Goal: Task Accomplishment & Management: Use online tool/utility

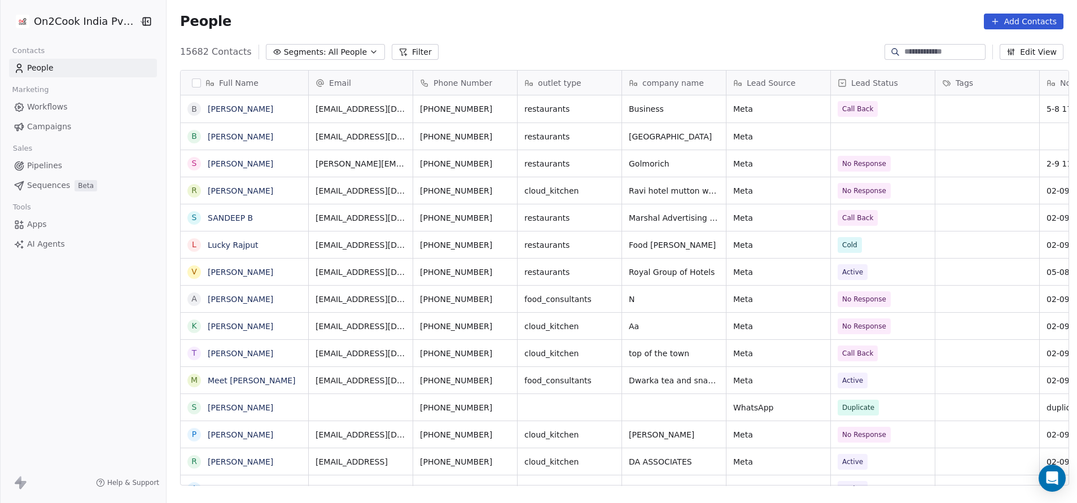
scroll to position [430, 903]
click at [392, 54] on button "Filter" at bounding box center [415, 52] width 47 height 16
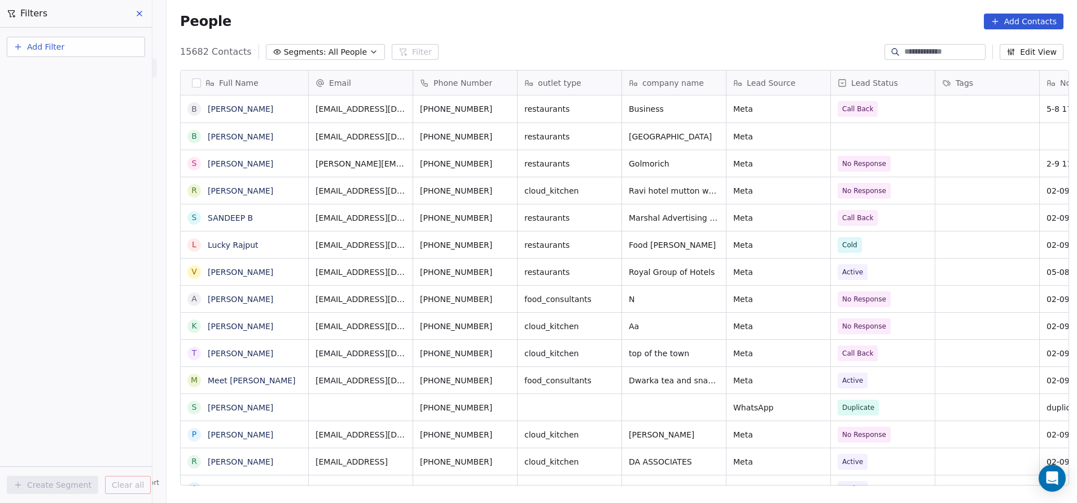
click at [74, 43] on button "Add Filter" at bounding box center [76, 47] width 138 height 20
click at [46, 69] on span "Contact properties" at bounding box center [55, 74] width 73 height 12
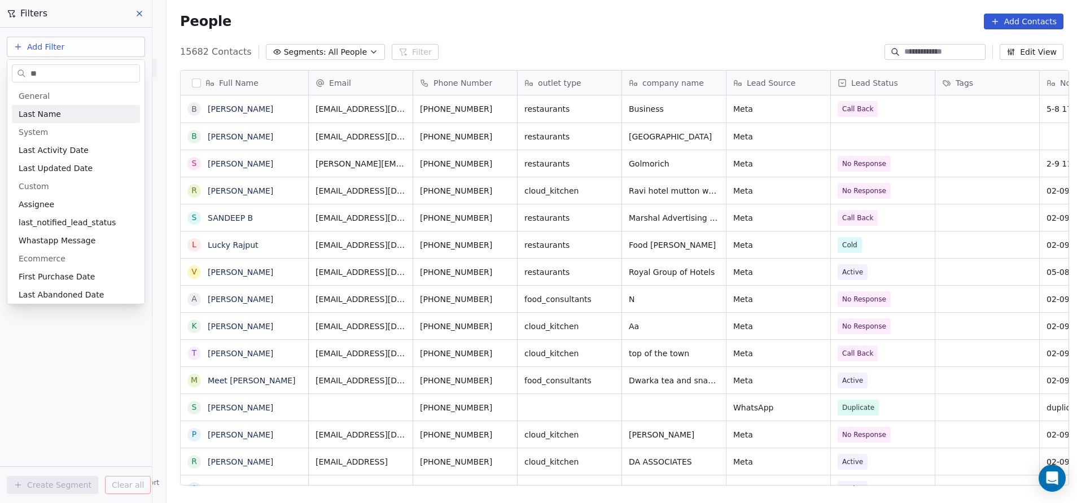
type input "***"
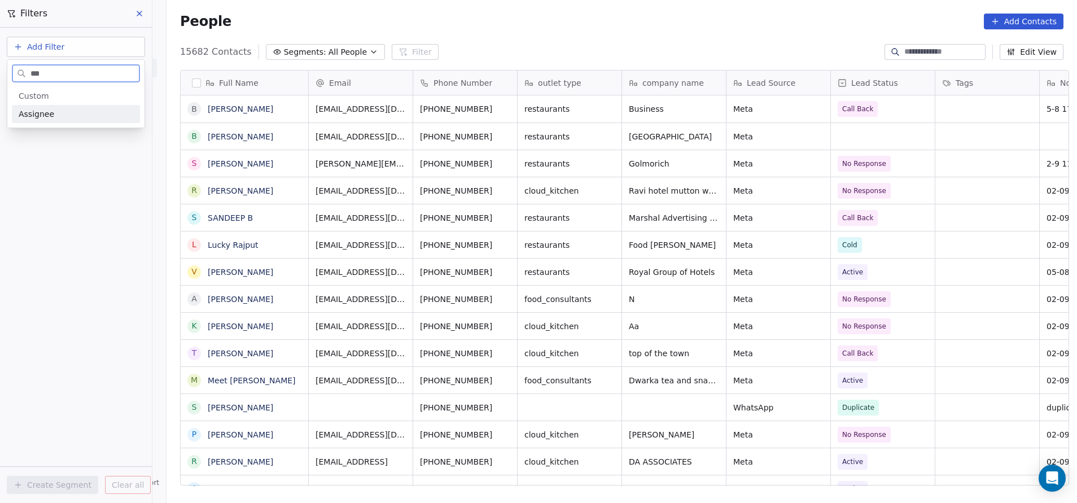
click at [56, 113] on div "Assignee" at bounding box center [76, 113] width 115 height 11
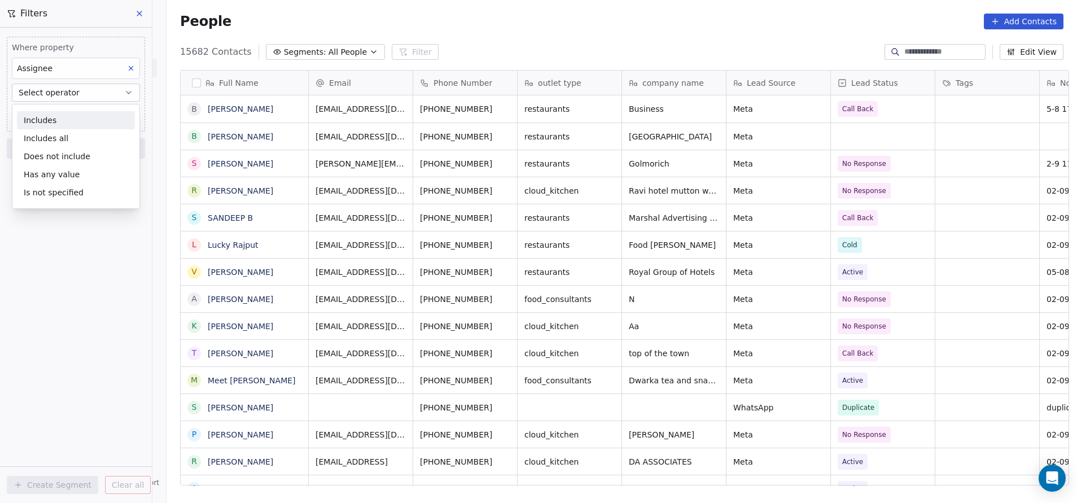
click at [61, 123] on div "Includes" at bounding box center [76, 120] width 118 height 18
click at [61, 109] on body "On2Cook India Pvt. Ltd. Contacts People Marketing Workflows Campaigns Sales Pip…" at bounding box center [538, 251] width 1077 height 503
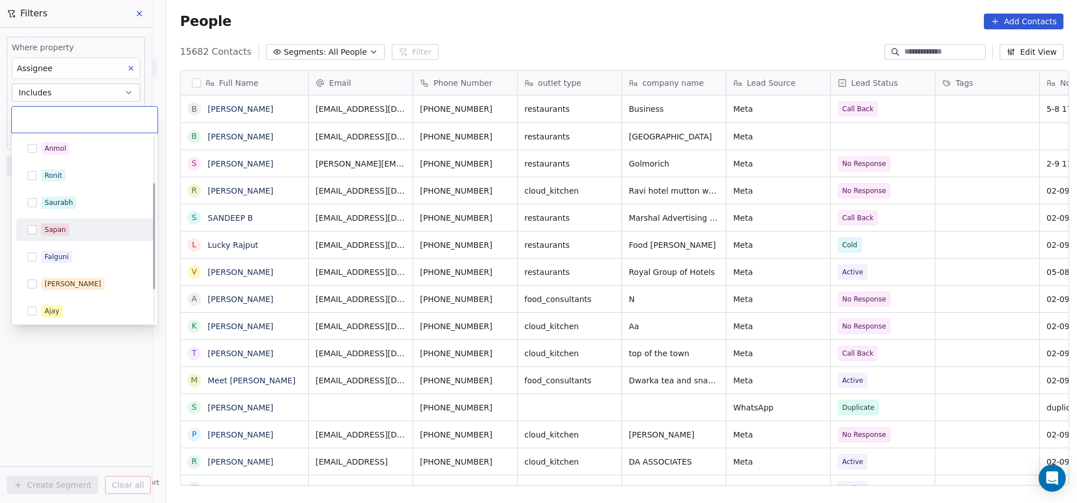
scroll to position [138, 0]
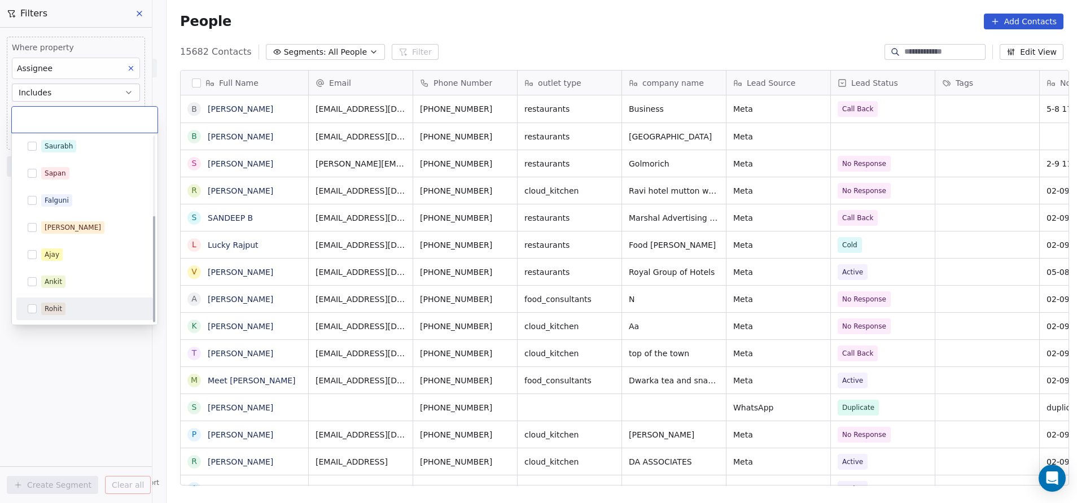
click at [58, 303] on span "Rohit" at bounding box center [53, 309] width 24 height 12
click at [63, 360] on html "On2Cook India Pvt. Ltd. Contacts People Marketing Workflows Campaigns Sales Pip…" at bounding box center [538, 251] width 1077 height 503
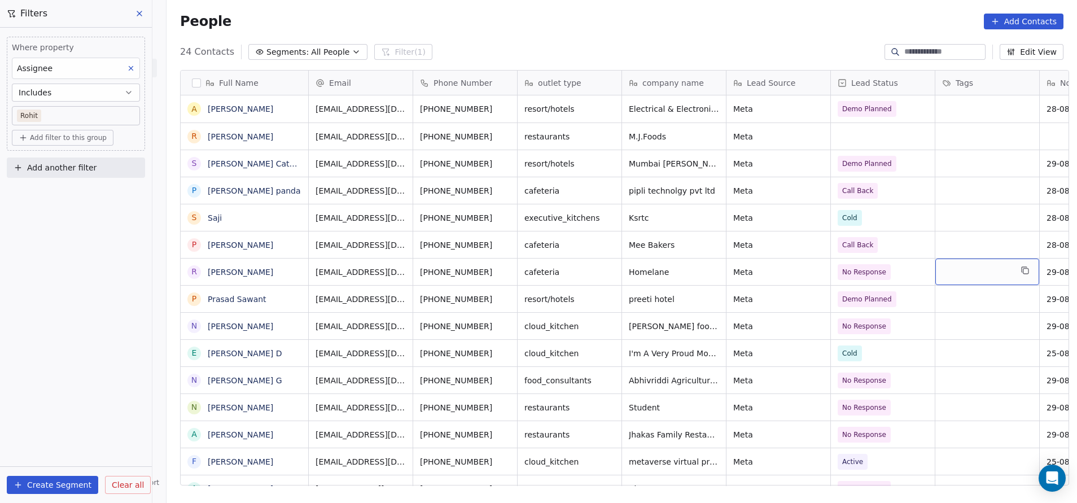
scroll to position [0, 193]
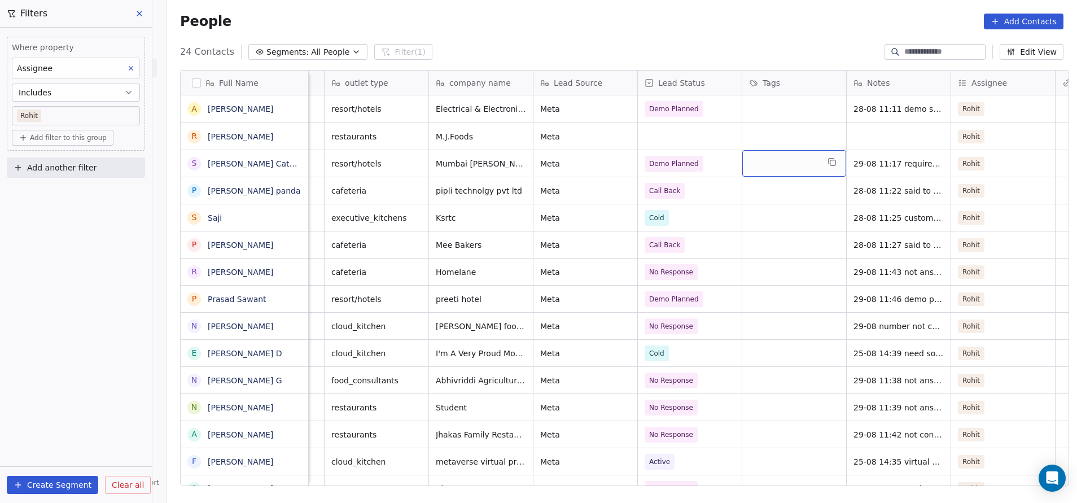
click at [755, 161] on div "grid" at bounding box center [794, 163] width 104 height 27
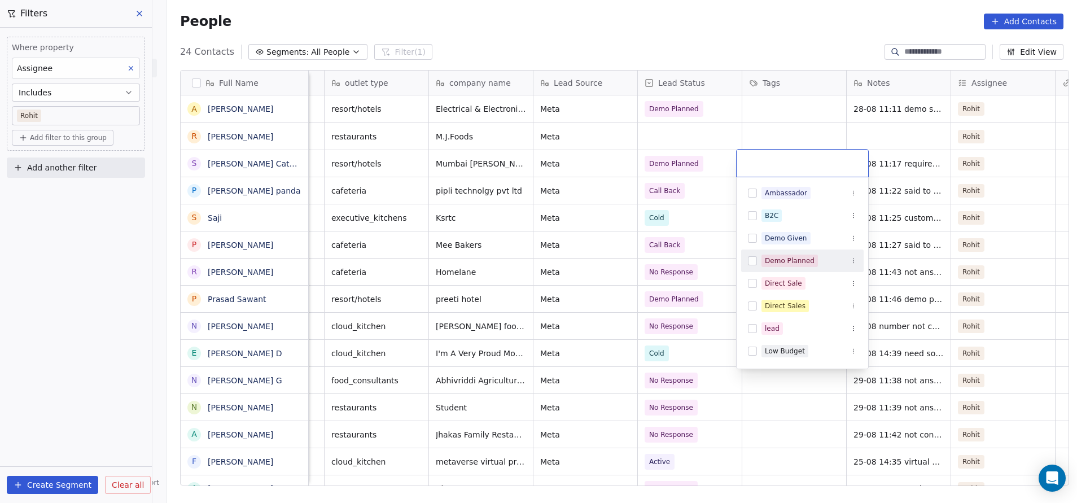
click at [774, 262] on div "Demo Planned" at bounding box center [790, 261] width 50 height 10
click at [678, 231] on html "On2Cook India Pvt. Ltd. Contacts People Marketing Workflows Campaigns Sales Pip…" at bounding box center [538, 251] width 1077 height 503
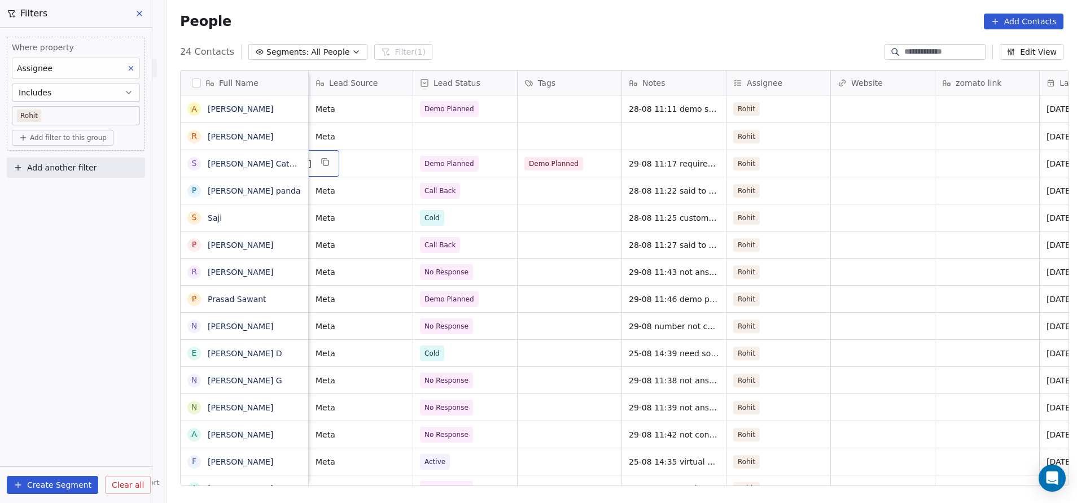
scroll to position [0, 313]
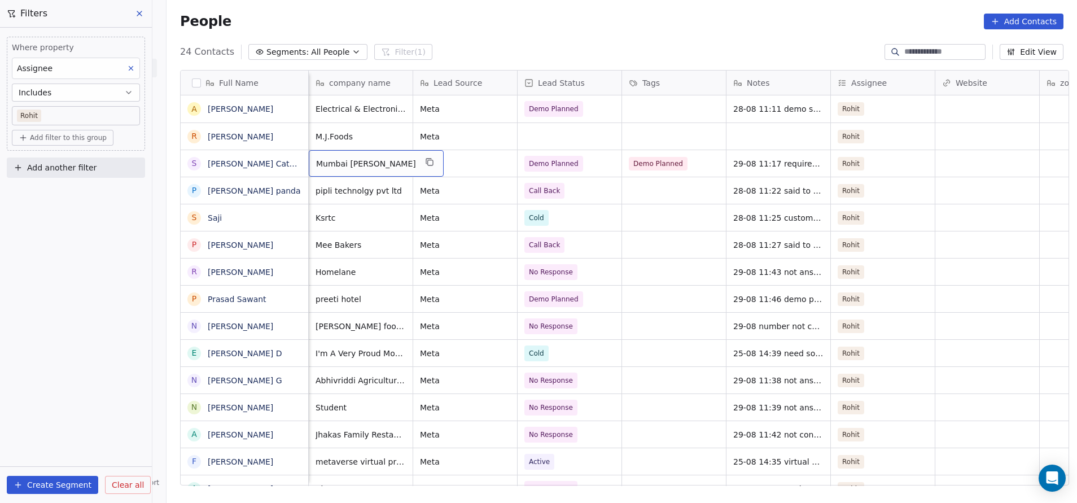
click at [1033, 50] on button "Edit View" at bounding box center [1032, 52] width 64 height 16
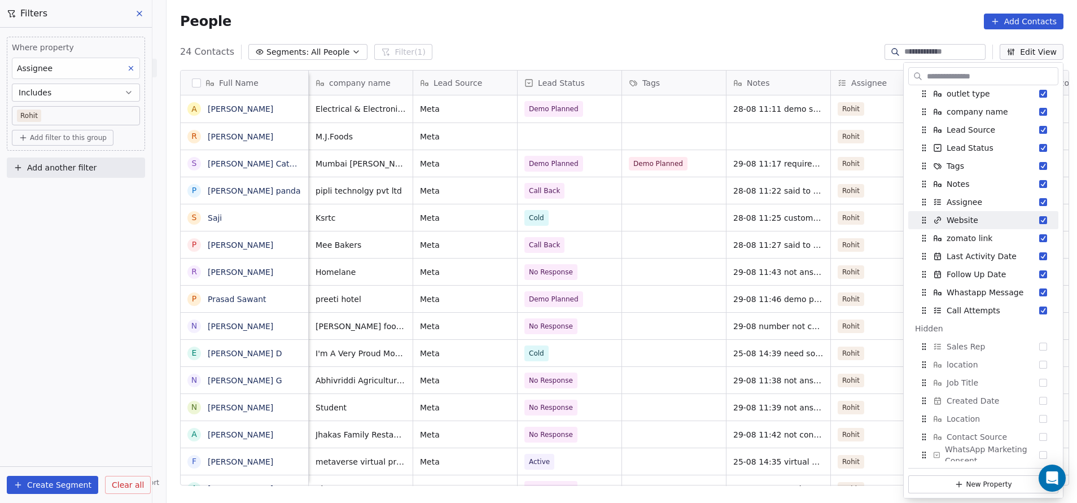
scroll to position [169, 0]
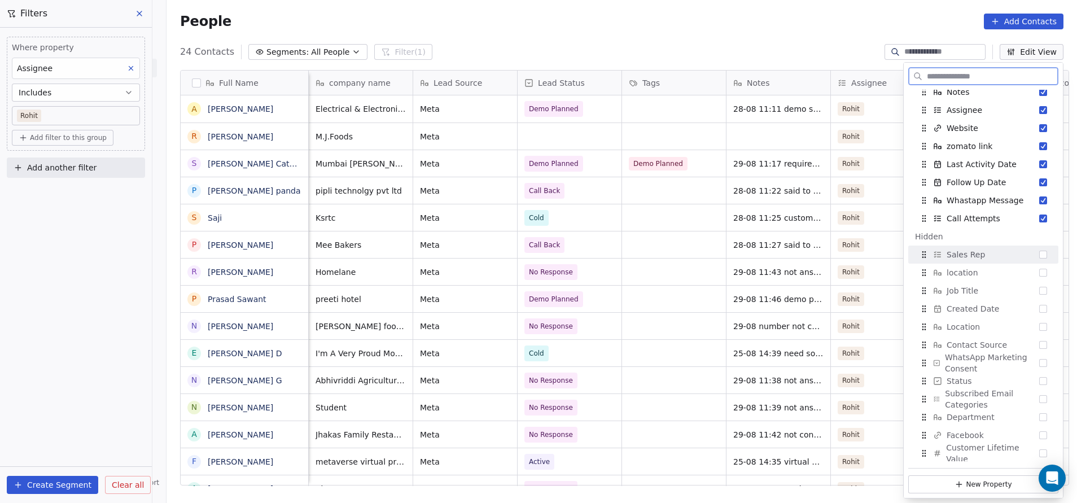
click at [1039, 257] on button "Suggestions" at bounding box center [1043, 255] width 8 height 8
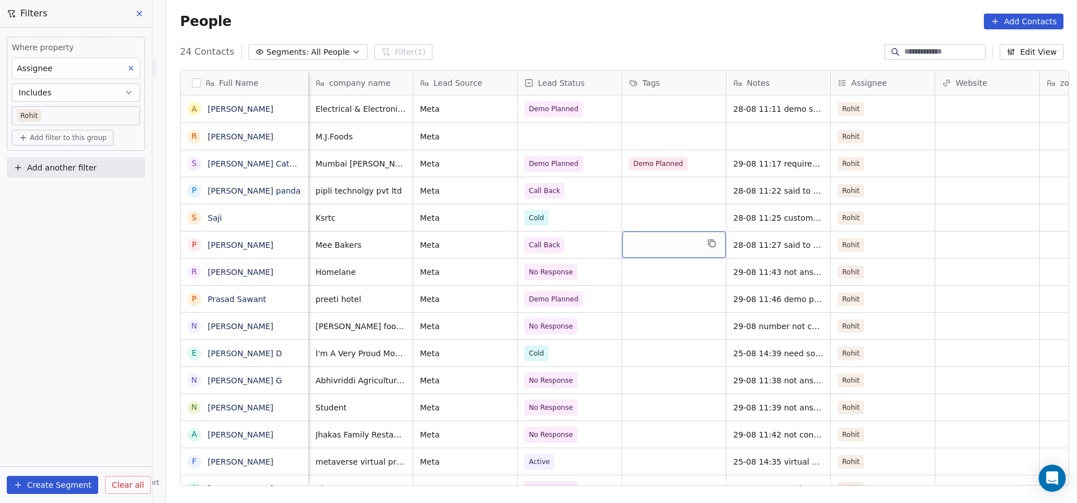
click at [1026, 55] on button "Edit View" at bounding box center [1032, 52] width 64 height 16
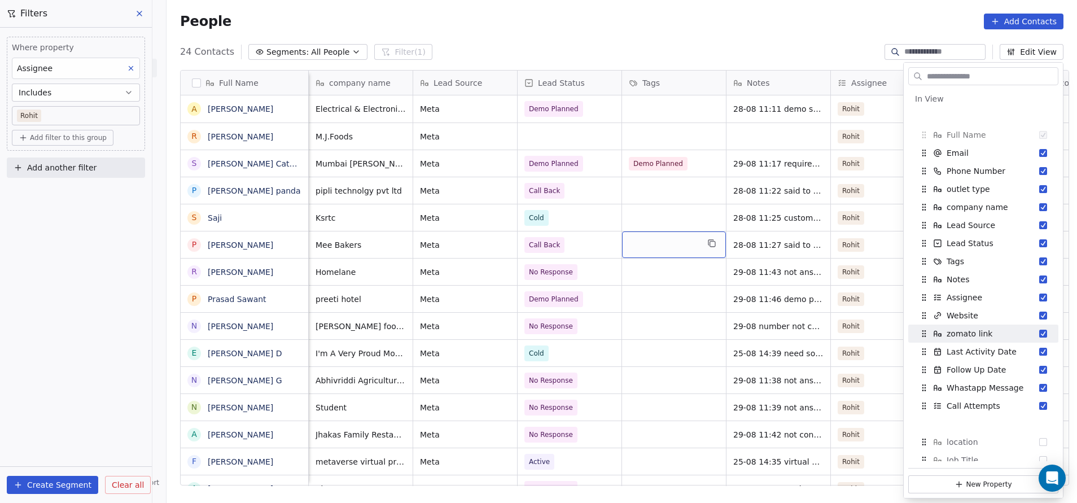
click at [1065, 0] on html "On2Cook India Pvt. Ltd. Contacts People Marketing Workflows Campaigns Sales Pip…" at bounding box center [538, 251] width 1077 height 503
